Goal: Transaction & Acquisition: Purchase product/service

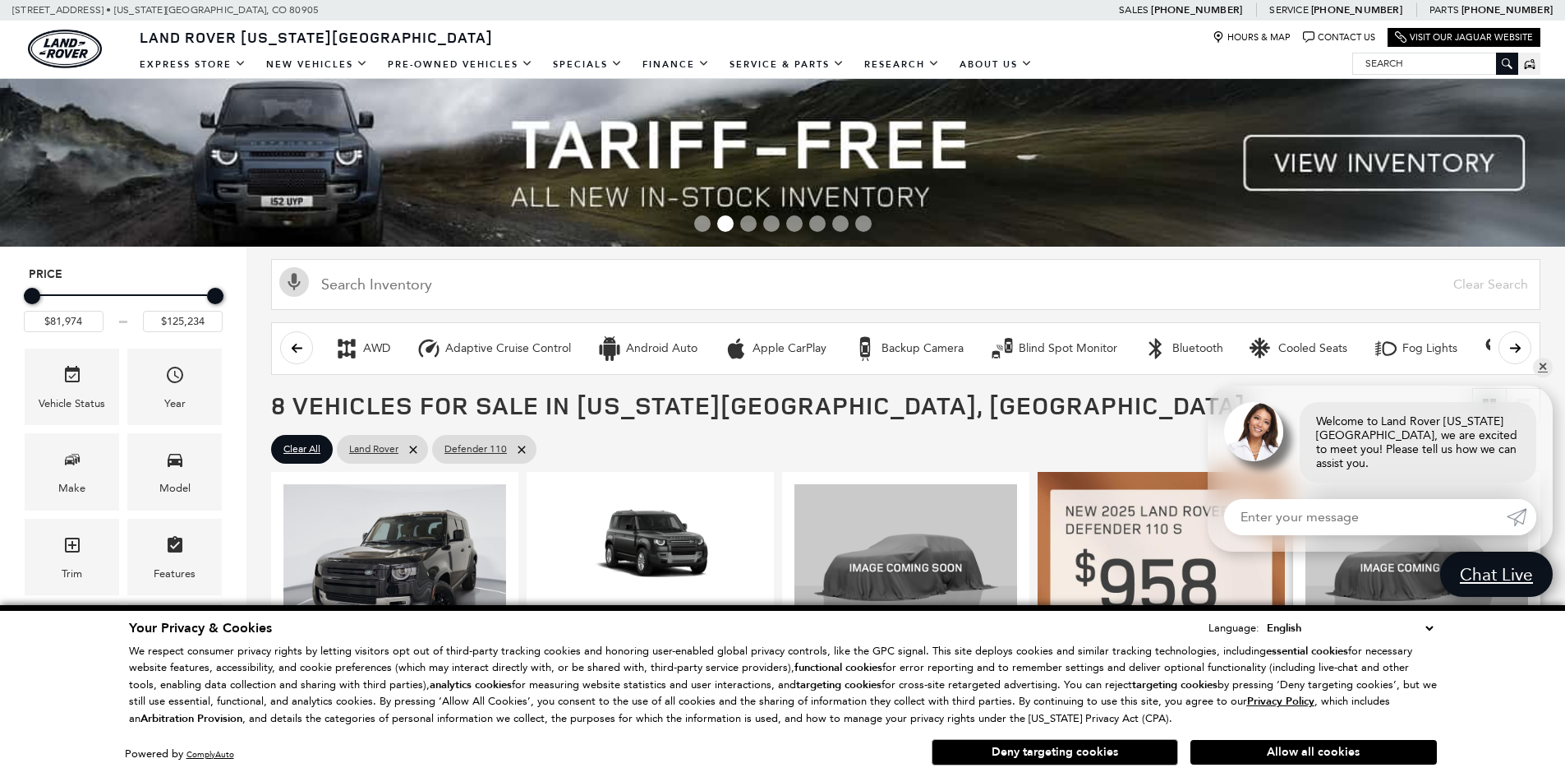
click at [1282, 754] on button "Allow all cookies" at bounding box center [1314, 752] width 247 height 25
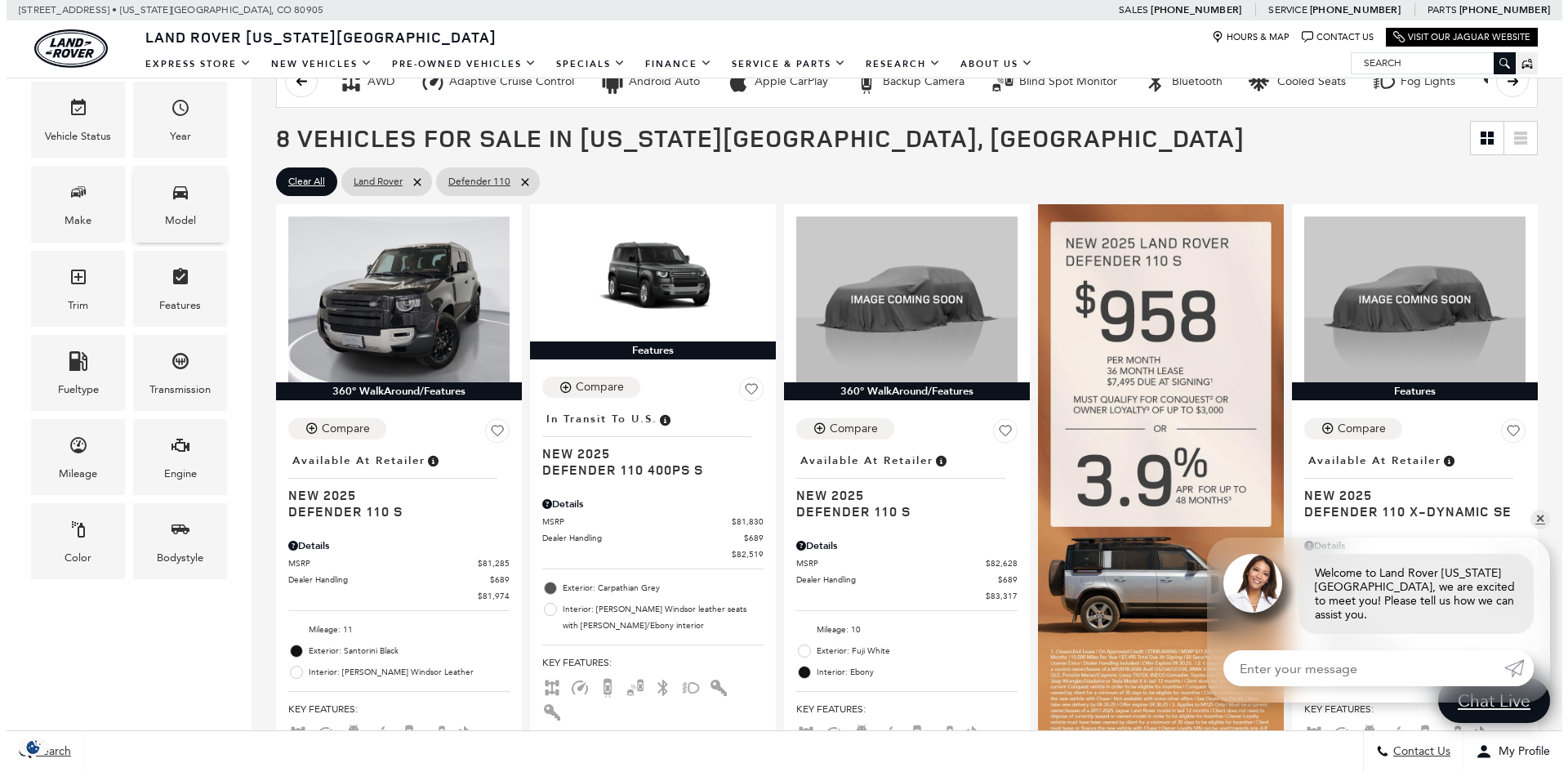
scroll to position [163, 0]
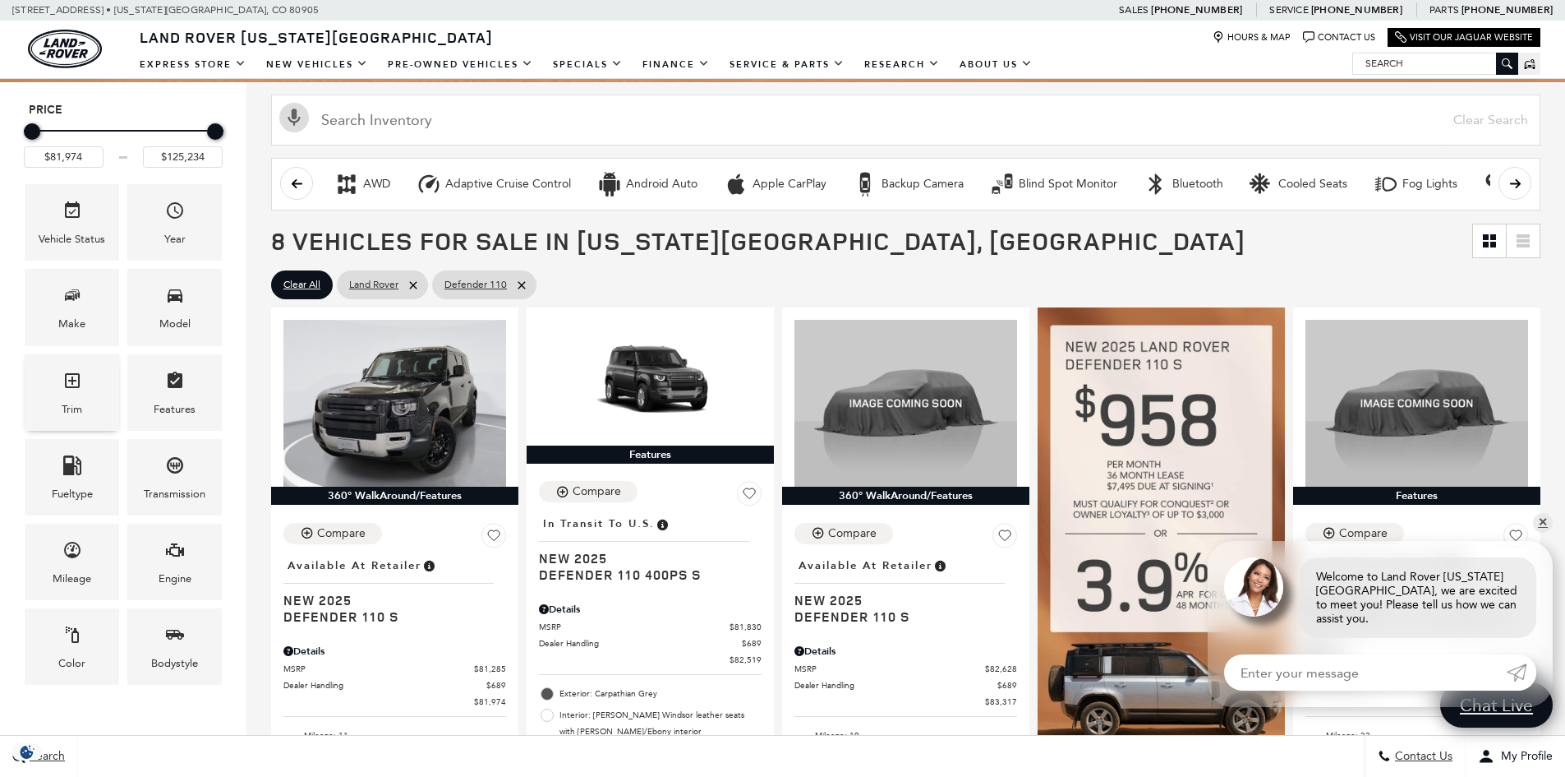
click at [90, 377] on div "Trim" at bounding box center [72, 392] width 94 height 76
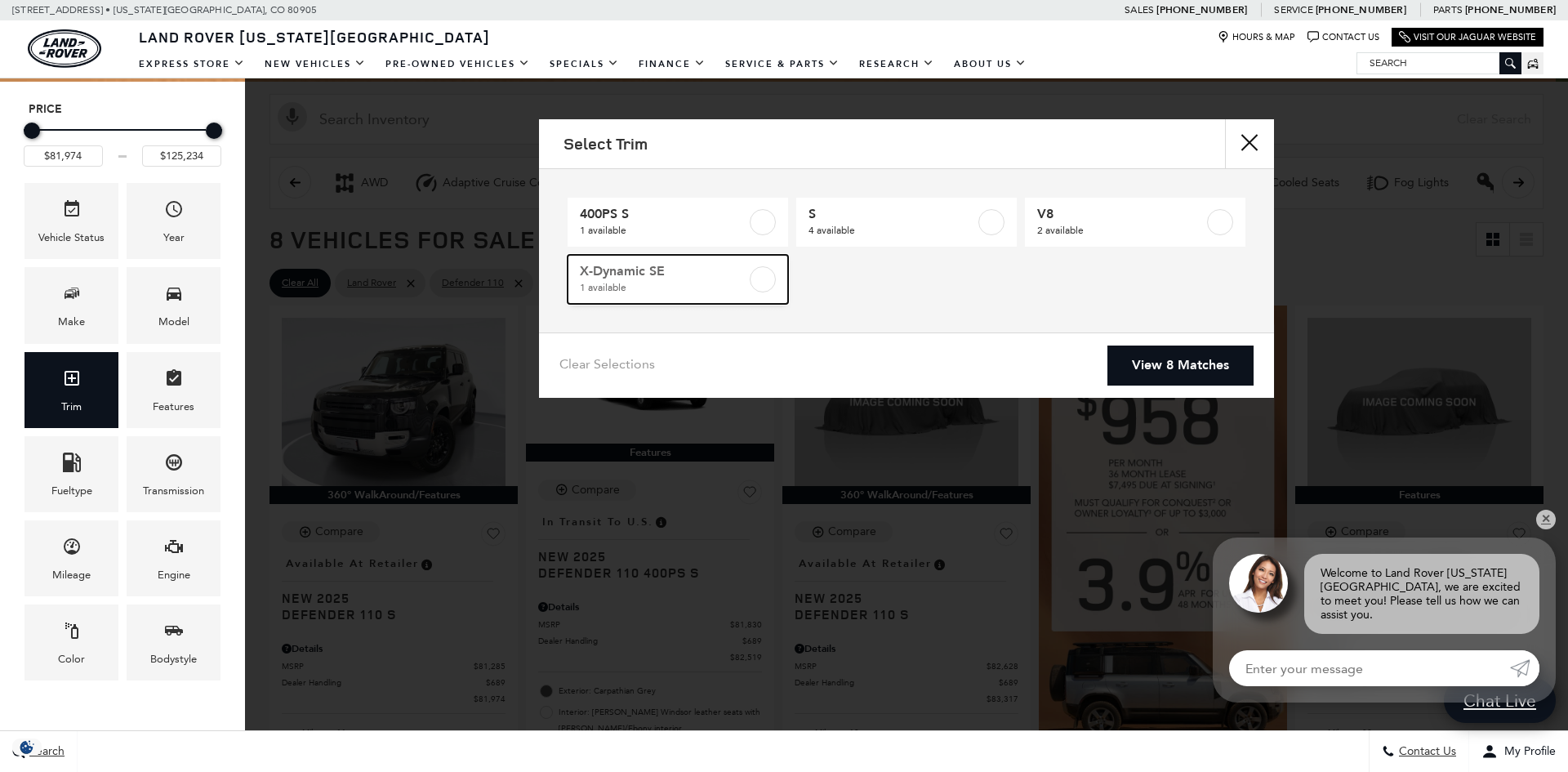
click at [719, 277] on span "X-Dynamic SE" at bounding box center [663, 271] width 167 height 16
type input "$84,452"
checkbox input "true"
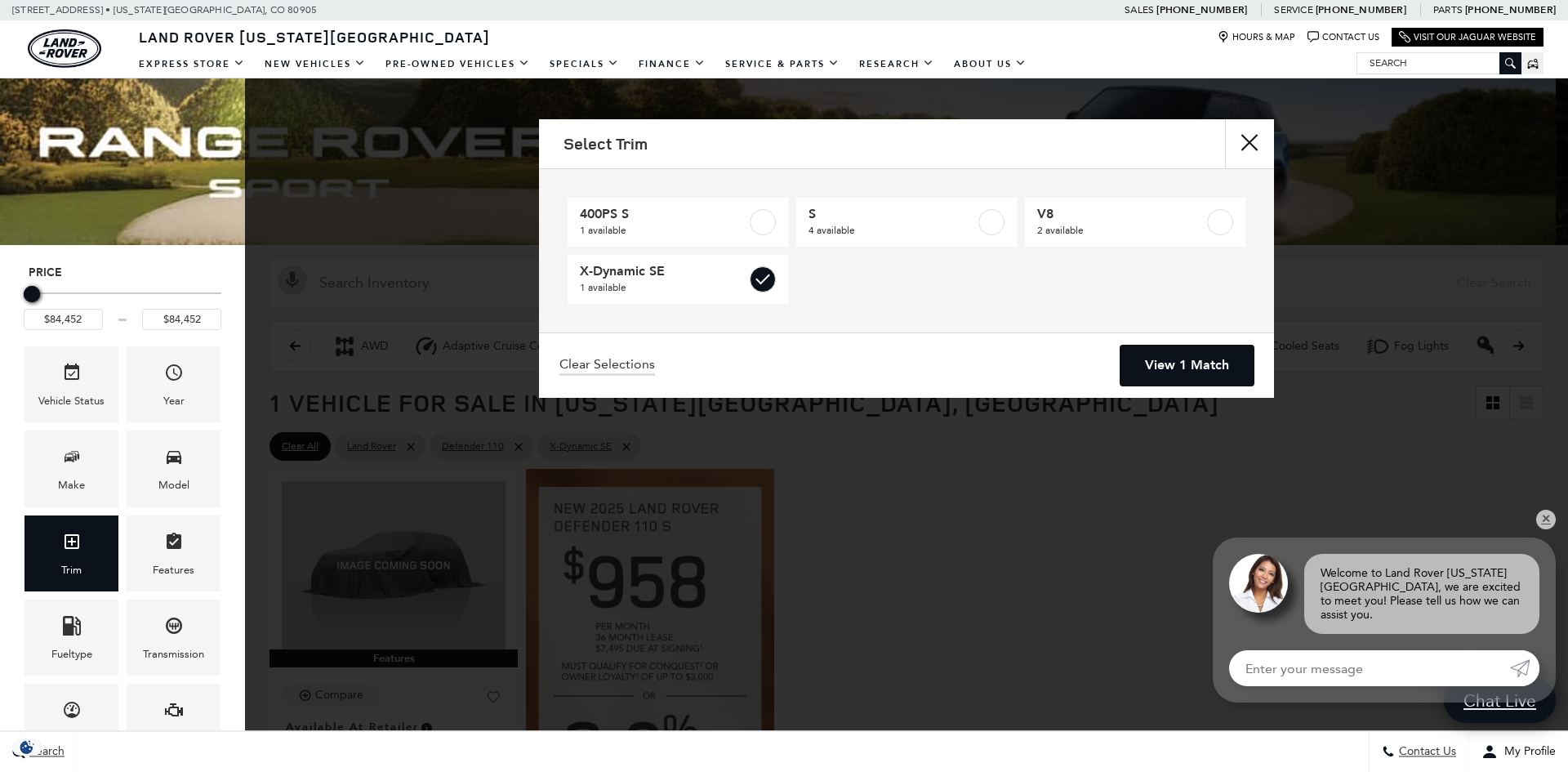
click at [1188, 362] on link "View 1 Match" at bounding box center [1186, 366] width 133 height 40
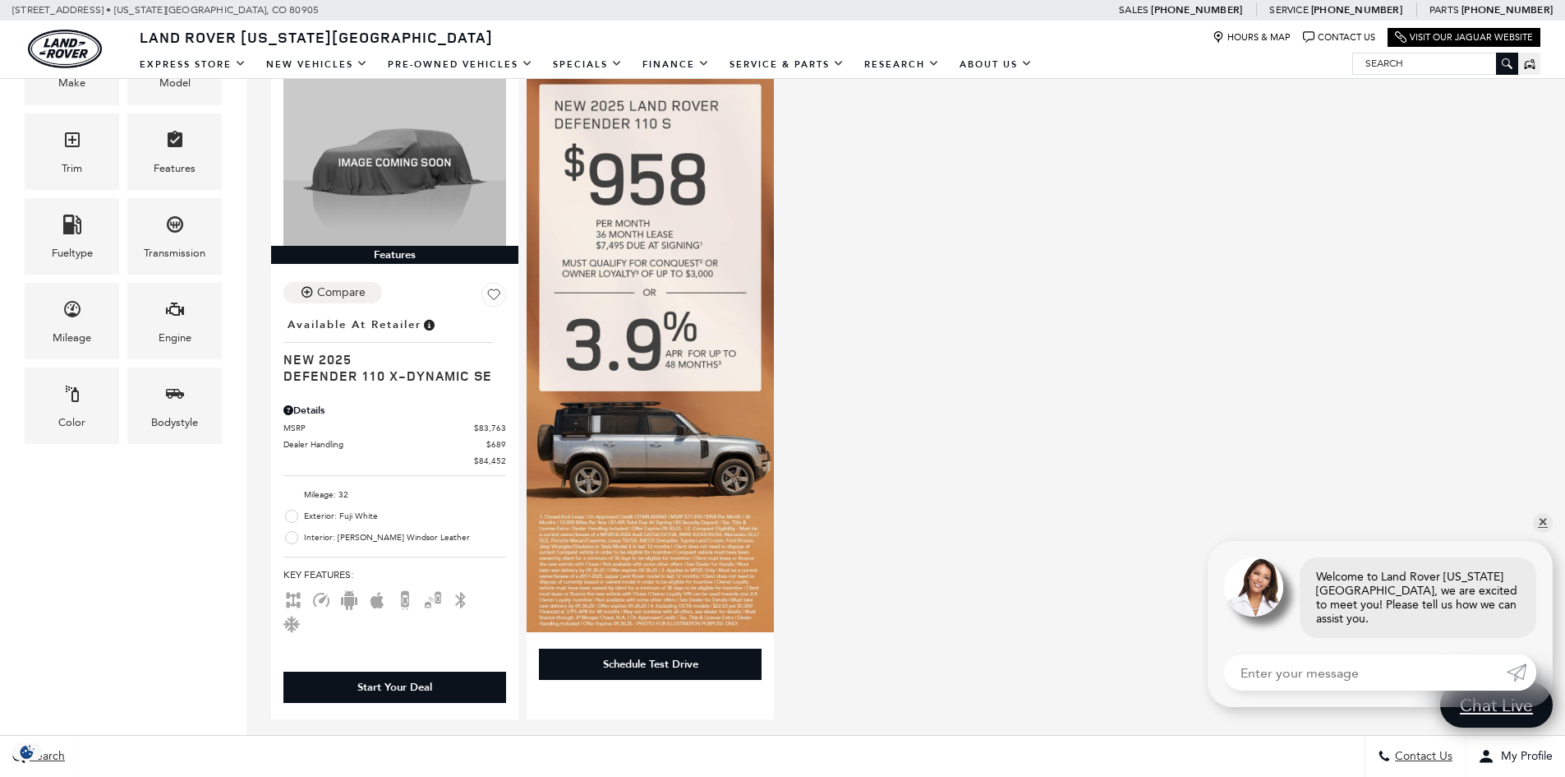
scroll to position [411, 0]
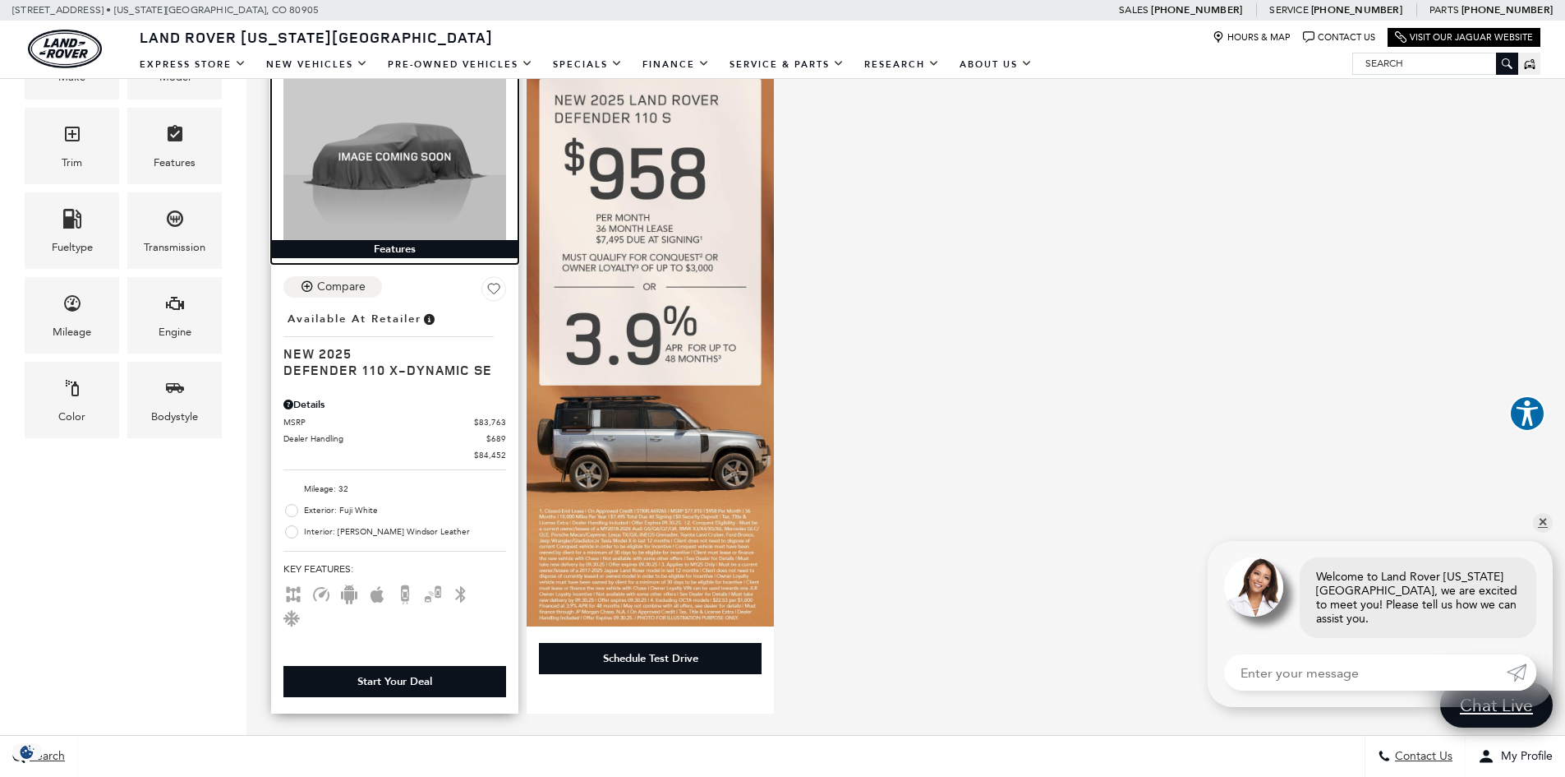
click at [356, 182] on img at bounding box center [394, 156] width 223 height 167
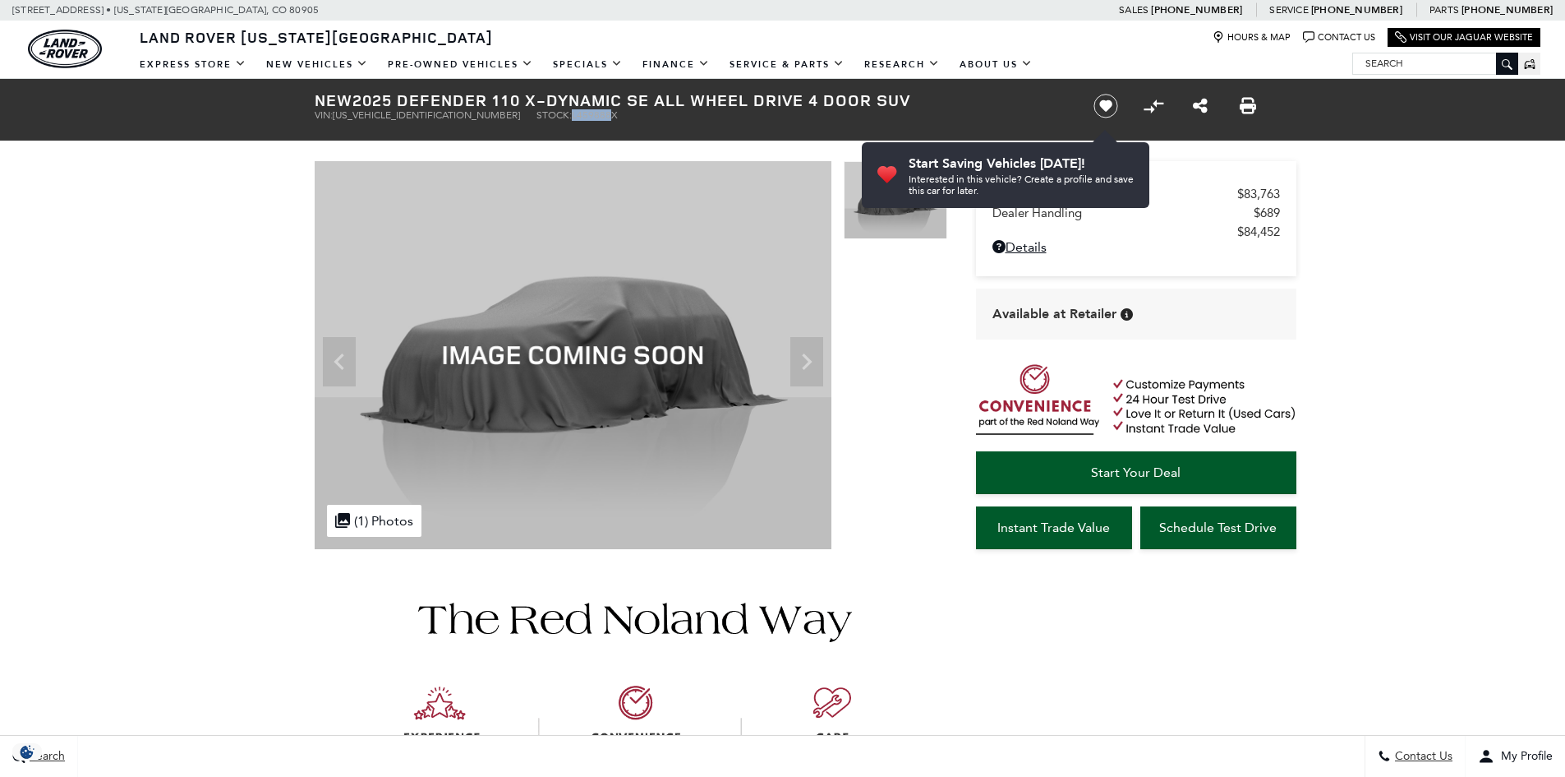
drag, startPoint x: 500, startPoint y: 118, endPoint x: 527, endPoint y: 118, distance: 27.1
click at [572, 118] on span "L459888X" at bounding box center [595, 115] width 46 height 12
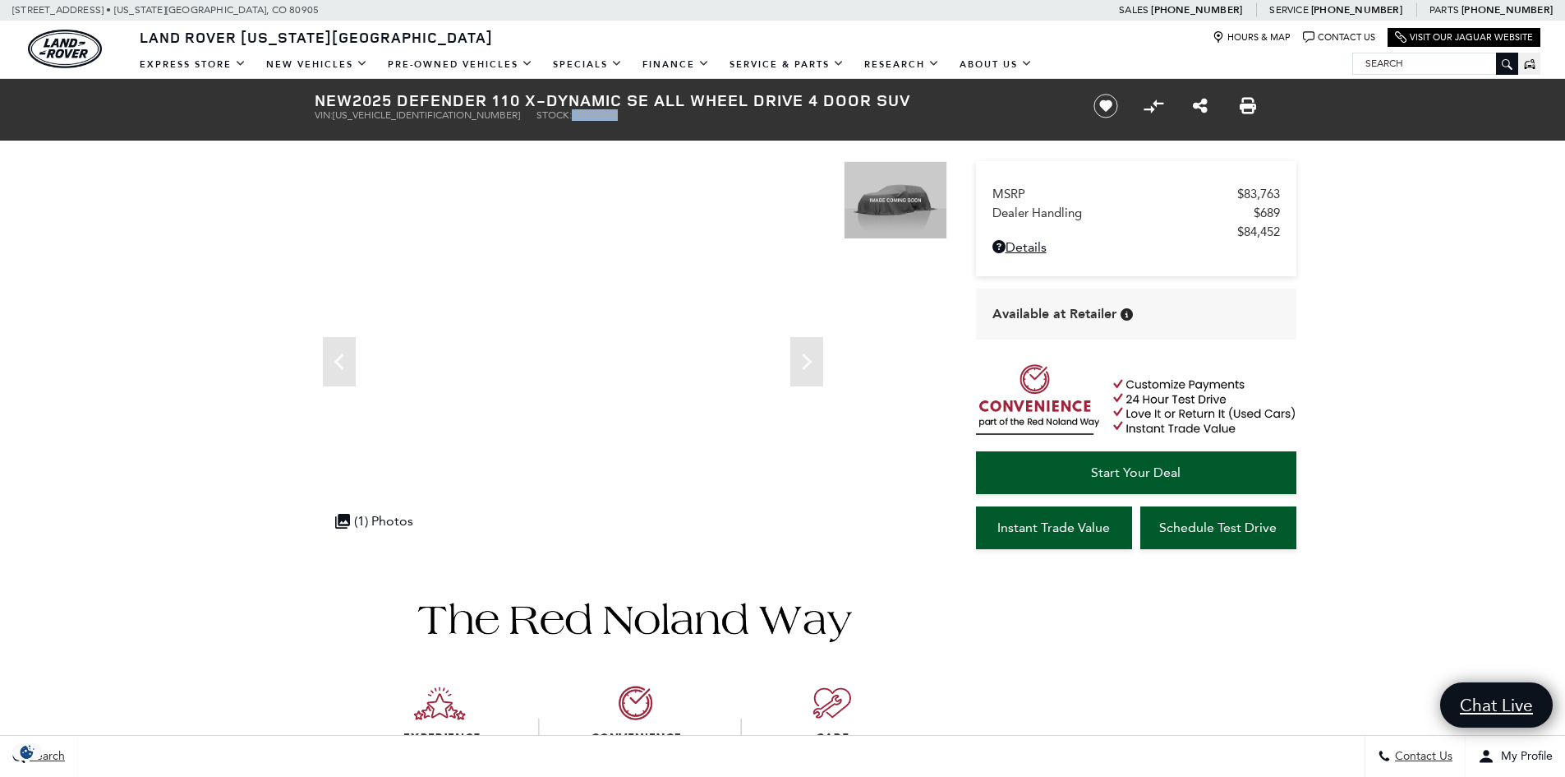
click at [721, 121] on div "New 2025 Defender 110 X-Dynamic SE All Wheel Drive 4 Door SUV VIN: [US_VEHICLE_…" at bounding box center [684, 106] width 789 height 54
drag, startPoint x: 313, startPoint y: 110, endPoint x: 542, endPoint y: 118, distance: 229.4
click at [542, 118] on div "New 2025 Defender 110 X-Dynamic SE All Wheel Drive 4 Door SUV VIN: [US_VEHICLE_…" at bounding box center [684, 106] width 789 height 54
